Goal: Task Accomplishment & Management: Manage account settings

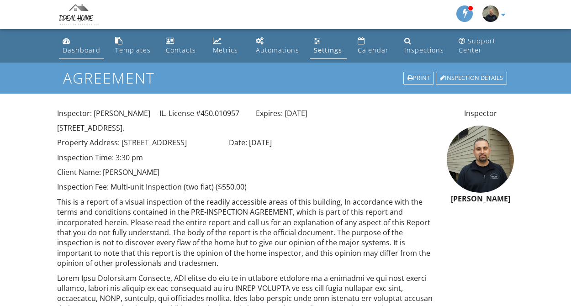
click at [81, 47] on div "Dashboard" at bounding box center [82, 50] width 38 height 9
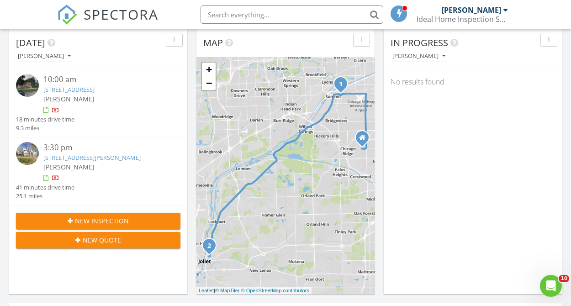
click at [94, 93] on link "5530 S New England Ave, Chicago, IL 60638" at bounding box center [68, 89] width 51 height 8
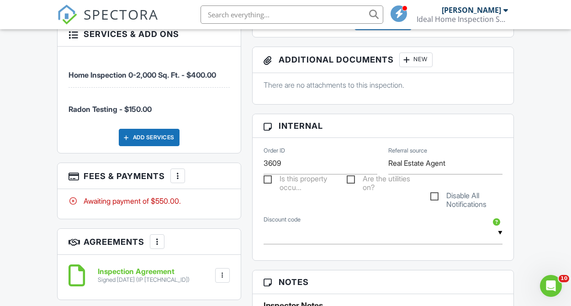
scroll to position [440, 0]
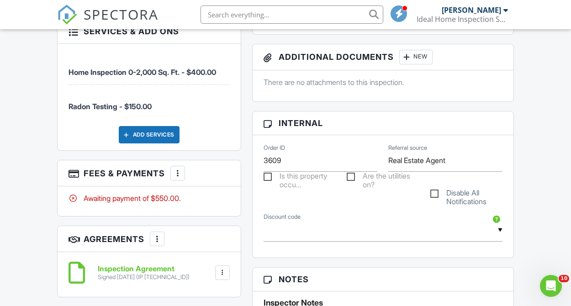
click at [178, 173] on div at bounding box center [177, 172] width 9 height 9
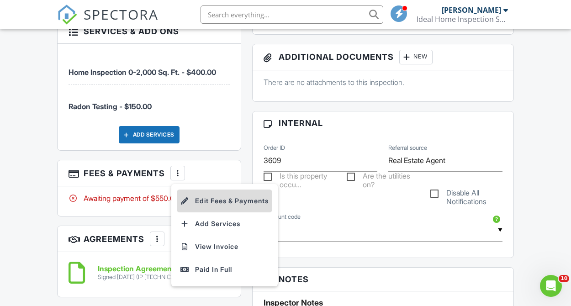
click at [194, 197] on li "Edit Fees & Payments" at bounding box center [224, 200] width 95 height 23
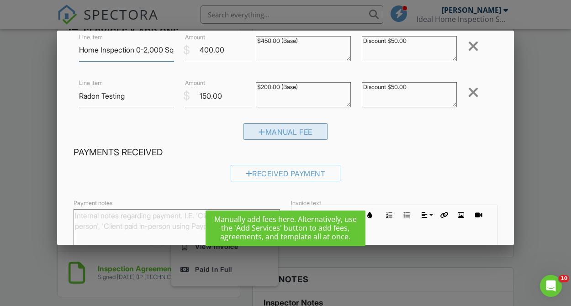
scroll to position [75, 0]
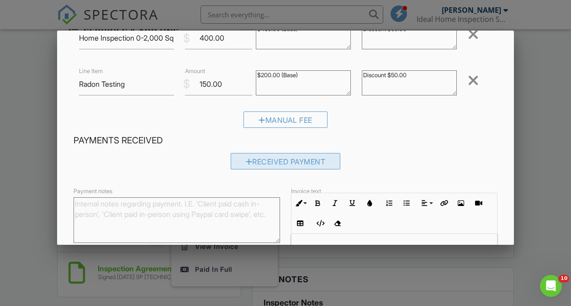
click at [264, 168] on div "Received Payment" at bounding box center [286, 161] width 110 height 16
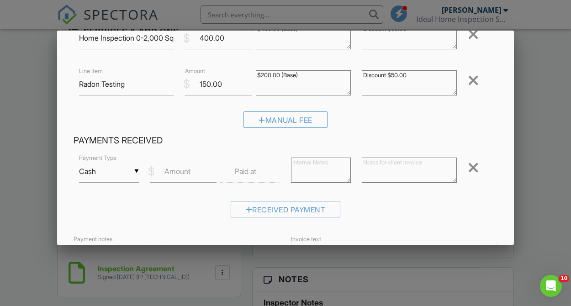
click at [166, 173] on label "Amount" at bounding box center [177, 171] width 26 height 10
click at [166, 173] on input "Amount" at bounding box center [183, 171] width 67 height 22
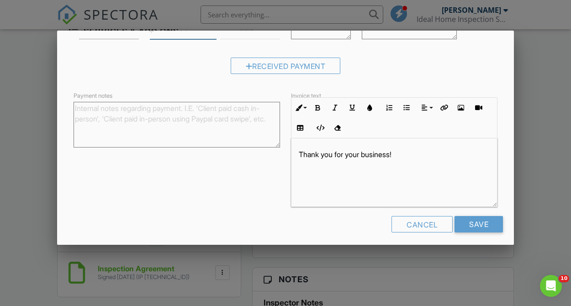
scroll to position [225, 0]
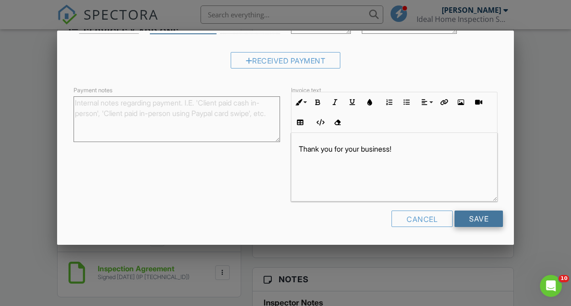
type input "550.00"
click at [498, 220] on input "Save" at bounding box center [478, 218] width 48 height 16
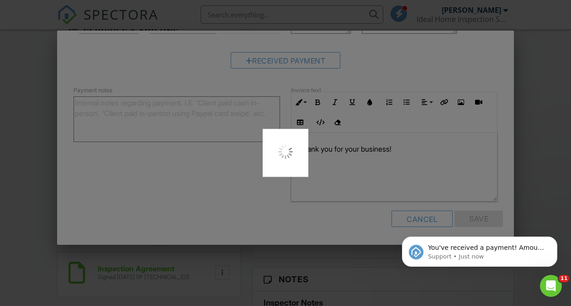
scroll to position [0, 0]
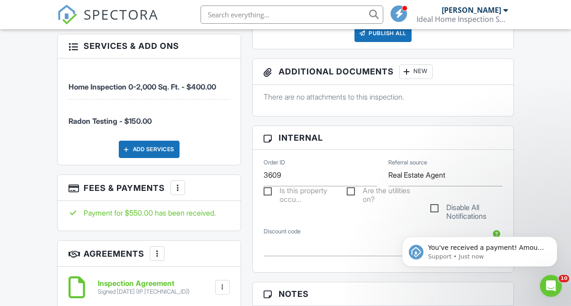
scroll to position [442, 0]
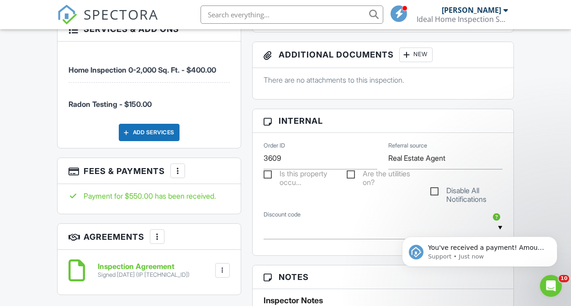
click at [178, 173] on div at bounding box center [177, 170] width 9 height 9
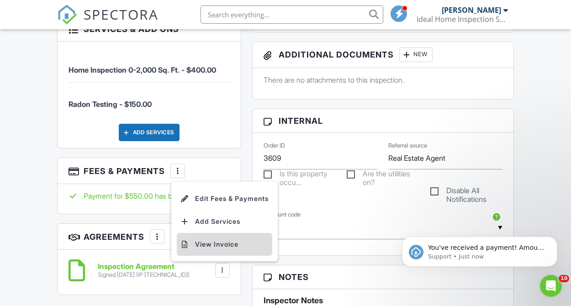
click at [206, 244] on li "View Invoice" at bounding box center [224, 244] width 95 height 23
